Goal: Check status: Check status

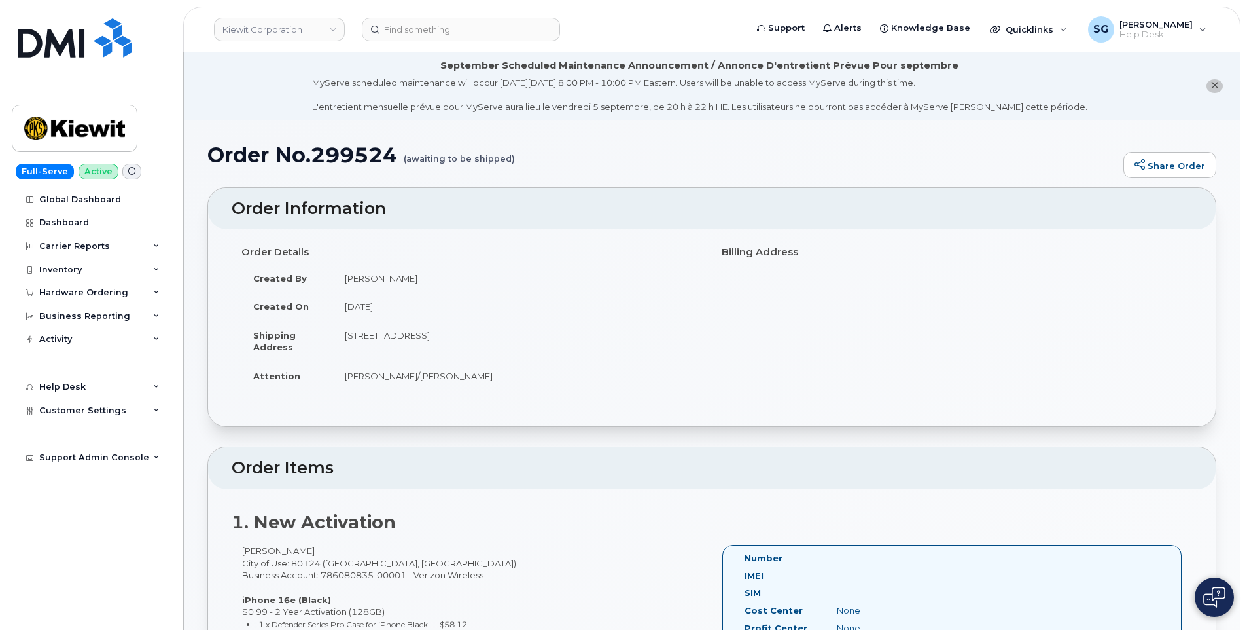
scroll to position [329, 0]
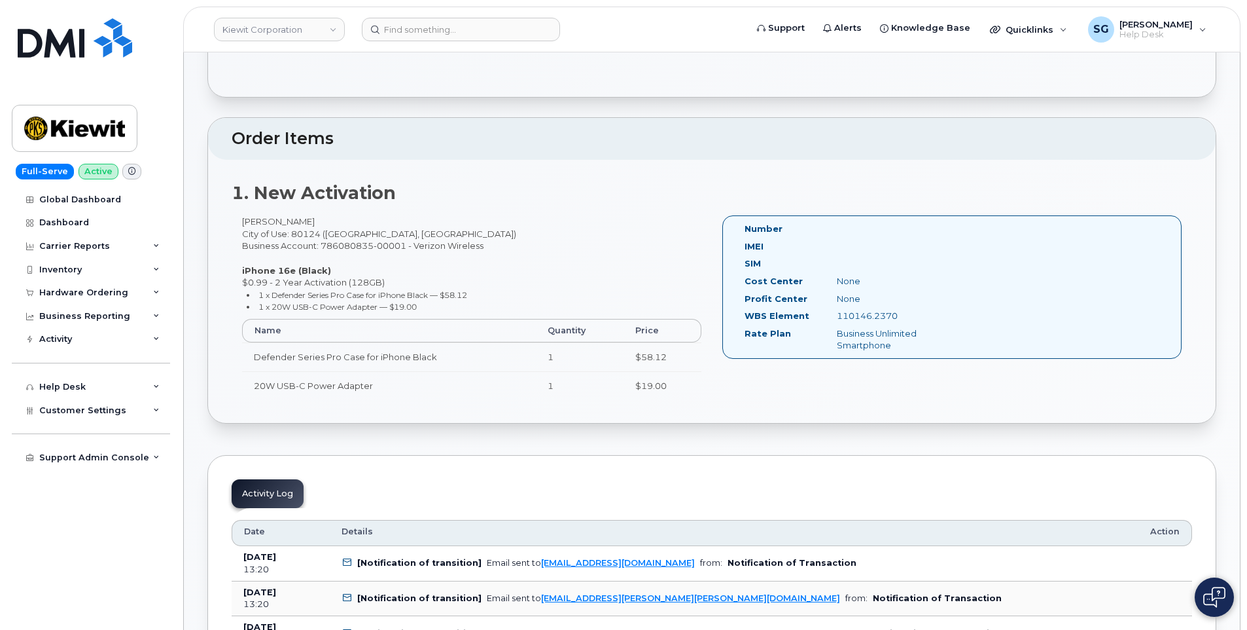
click at [414, 42] on header "Kiewit Corporation Support Alerts Knowledge Base Quicklinks Suspend / Cancel De…" at bounding box center [711, 30] width 1057 height 46
click at [414, 31] on input at bounding box center [461, 30] width 198 height 24
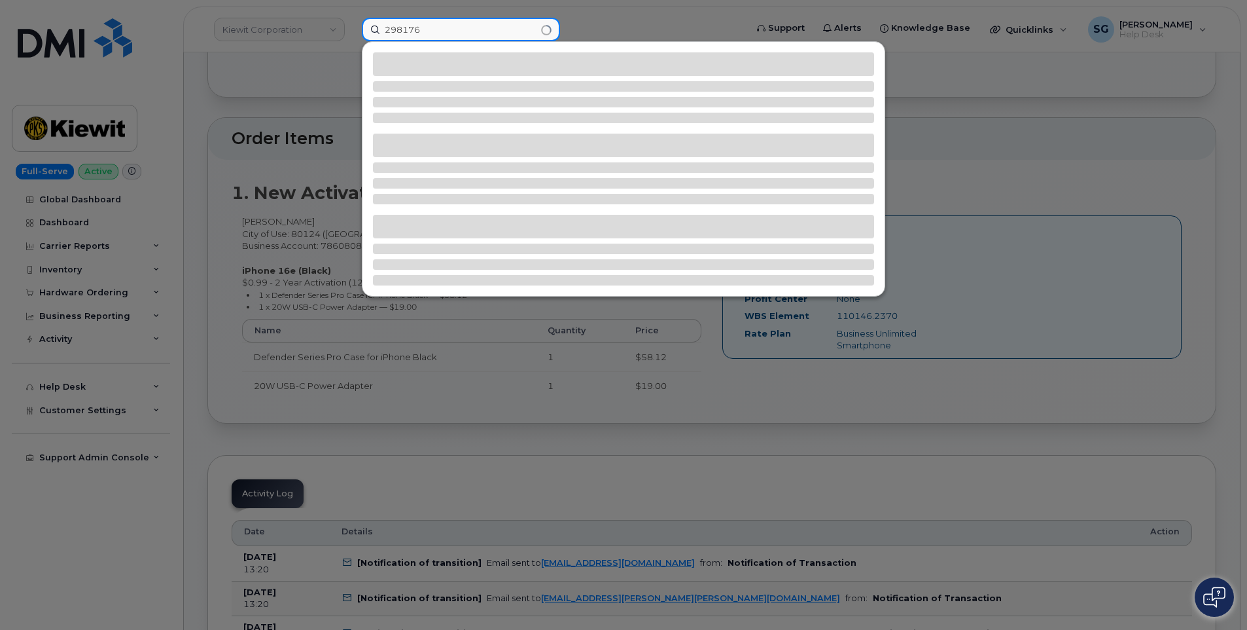
type input "298176"
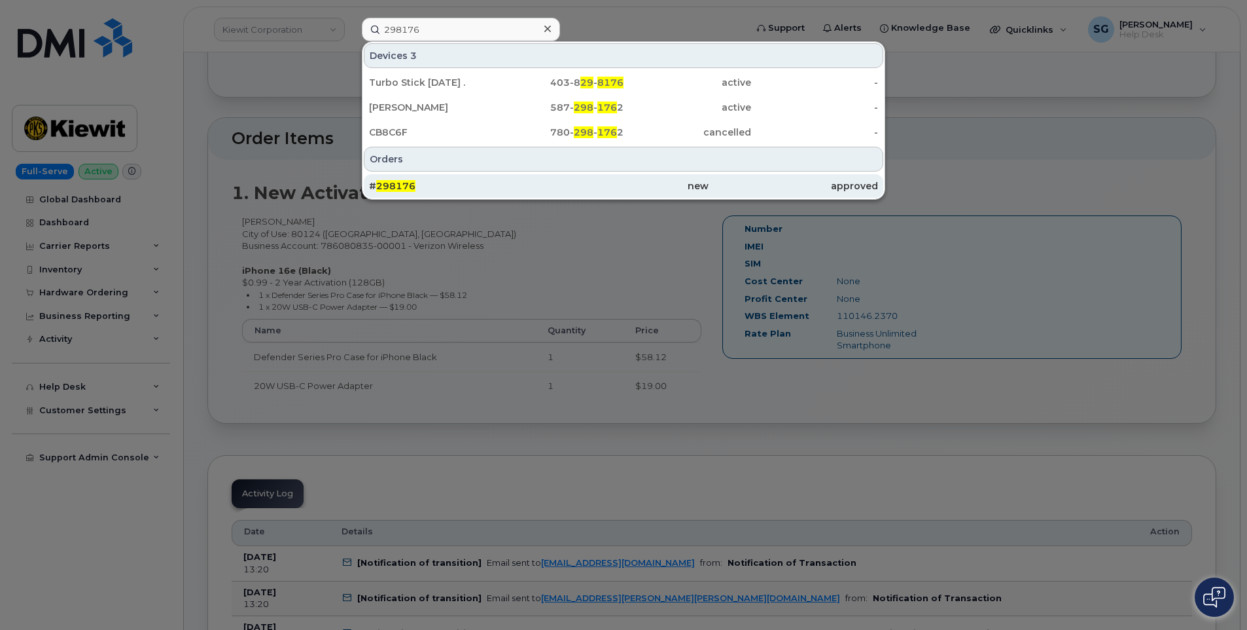
click at [694, 183] on div "new" at bounding box center [623, 185] width 169 height 13
click at [389, 196] on div "# 298176" at bounding box center [453, 186] width 169 height 24
